Goal: Task Accomplishment & Management: Manage account settings

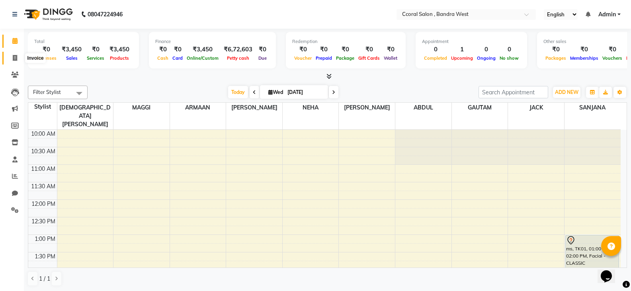
click at [18, 61] on span at bounding box center [15, 58] width 14 height 9
select select "service"
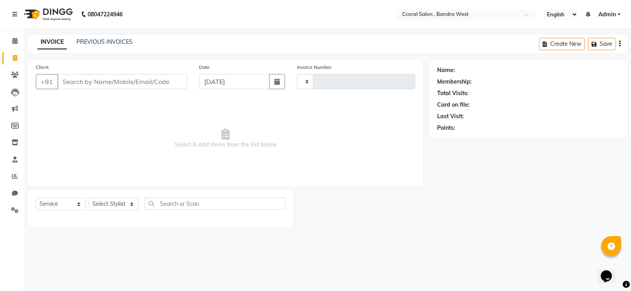
type input "0673"
select select "7966"
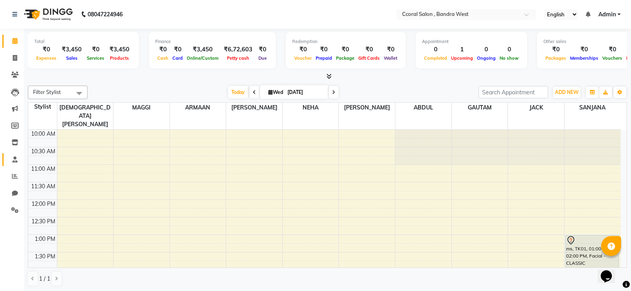
click at [7, 161] on link "Staff" at bounding box center [11, 159] width 19 height 13
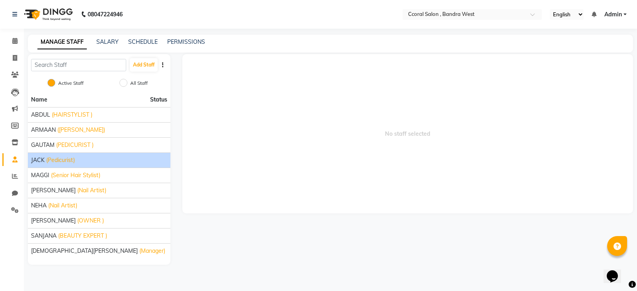
click at [59, 156] on span "(Pedicurist)" at bounding box center [60, 160] width 29 height 8
